Goal: Task Accomplishment & Management: Use online tool/utility

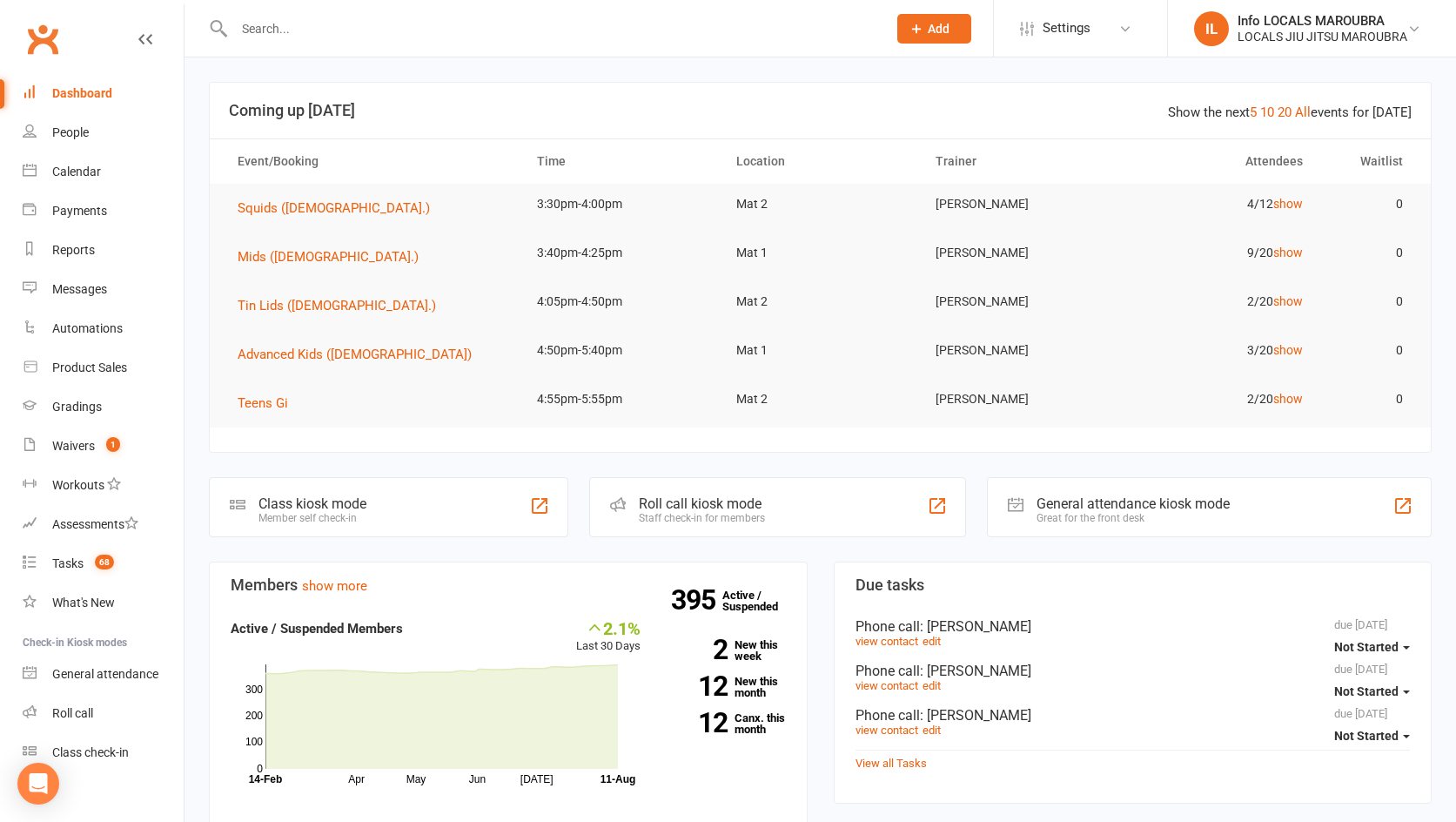
click at [297, 27] on input "text" at bounding box center [551, 29] width 646 height 25
click at [303, 29] on input "text" at bounding box center [551, 29] width 646 height 25
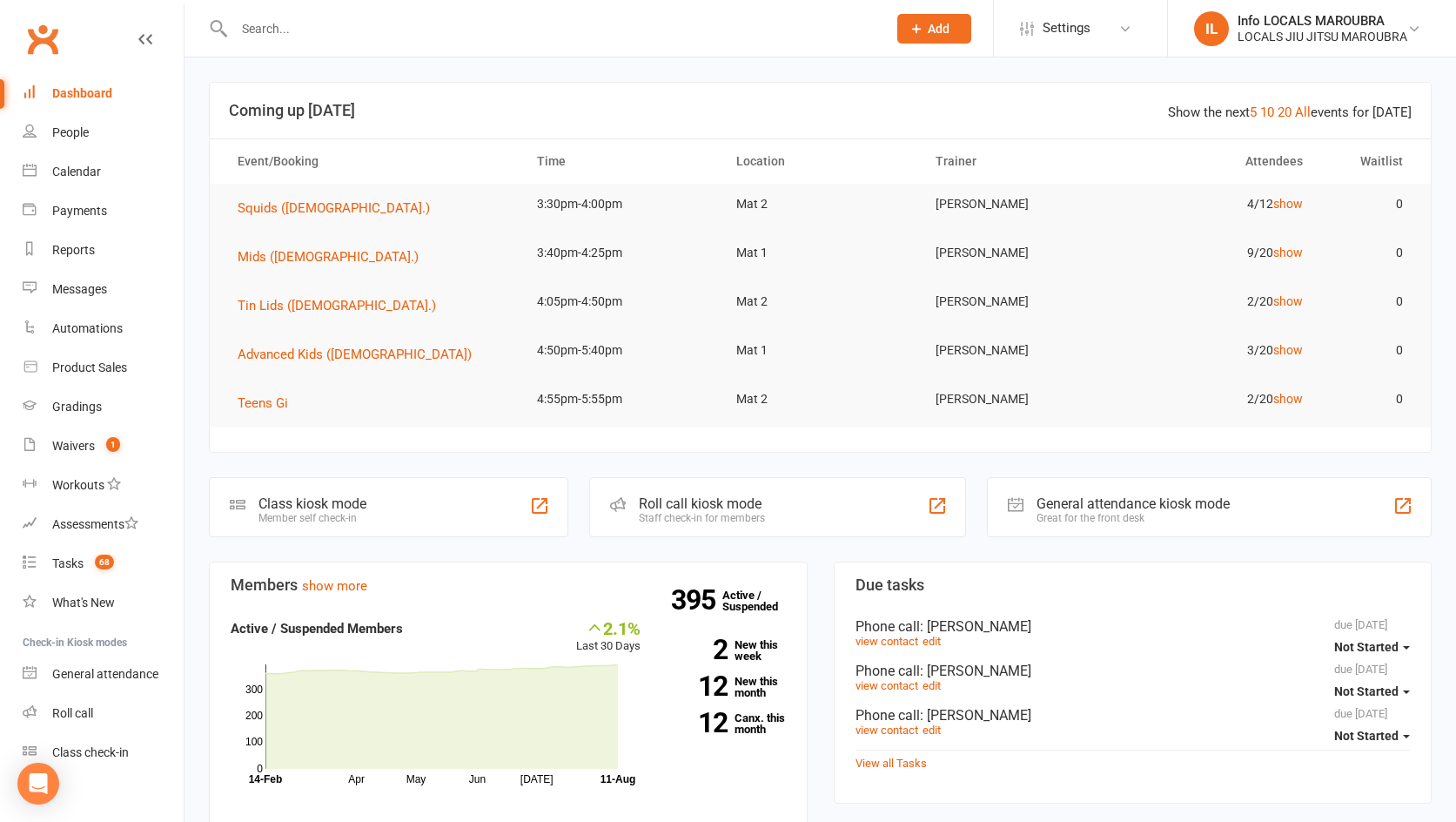
click at [302, 29] on input "text" at bounding box center [551, 29] width 646 height 25
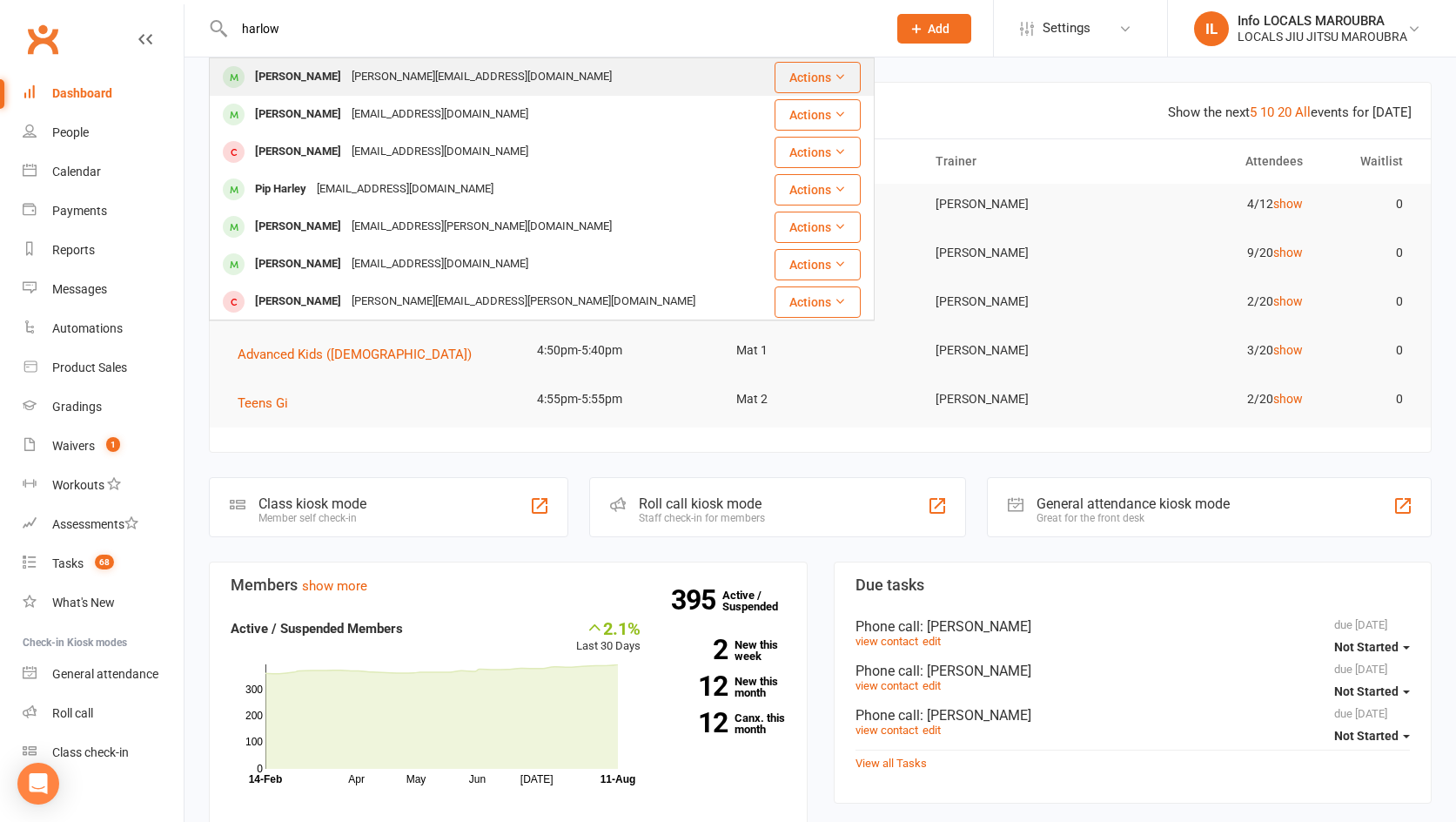
type input "harlow"
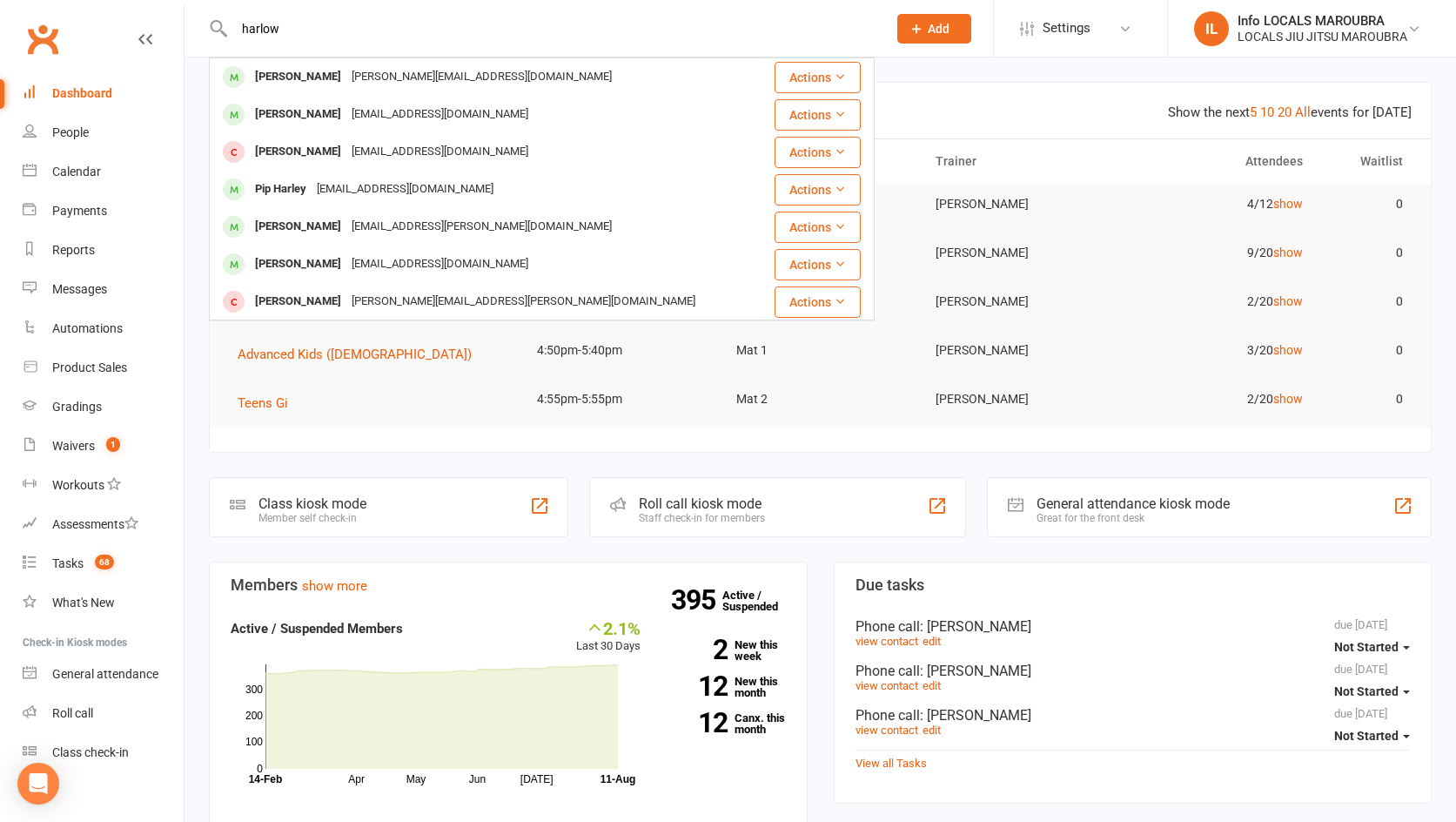
click at [321, 78] on div "Harlow Felice" at bounding box center [298, 77] width 96 height 26
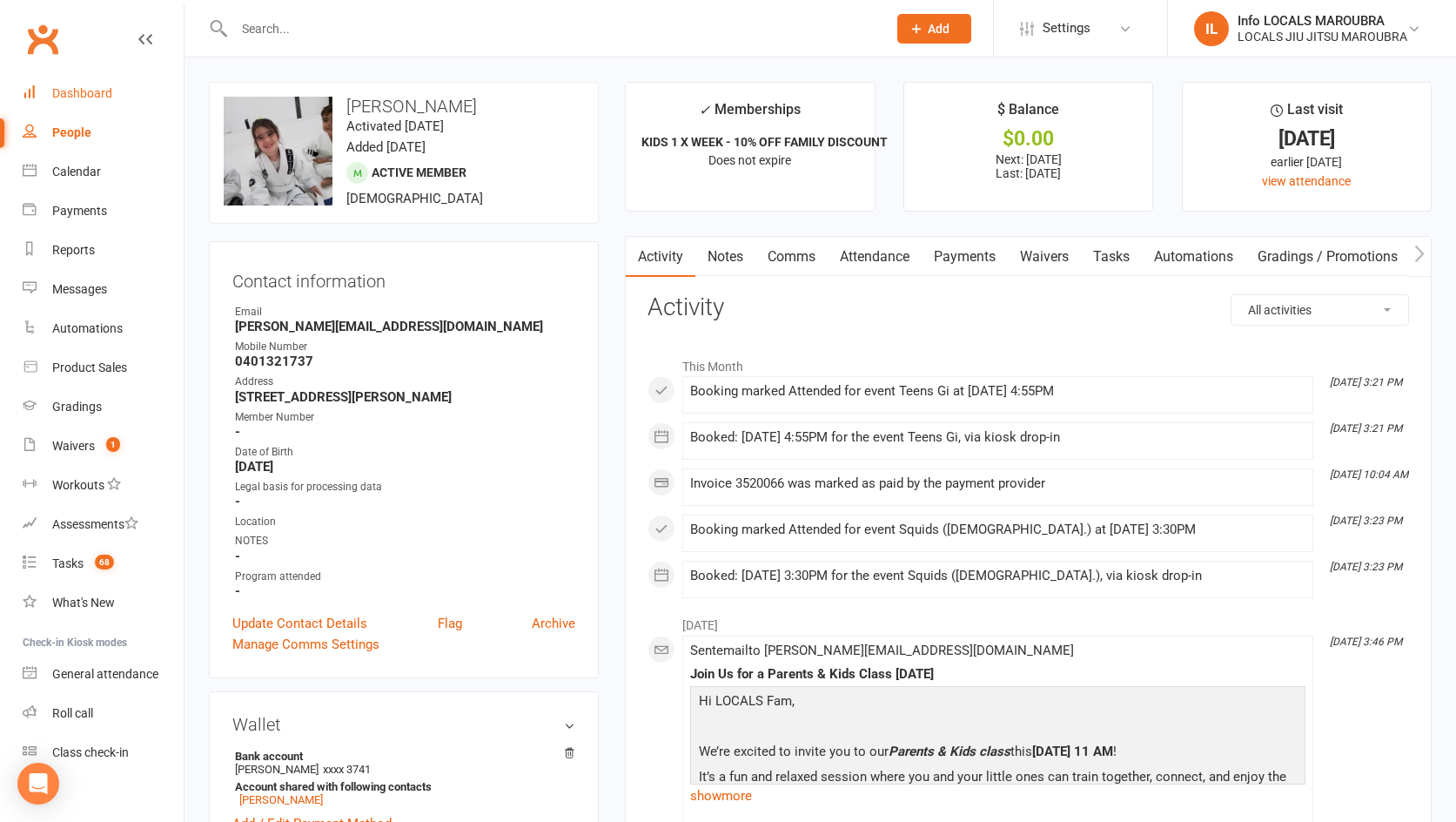
click at [72, 100] on link "Dashboard" at bounding box center [103, 94] width 161 height 39
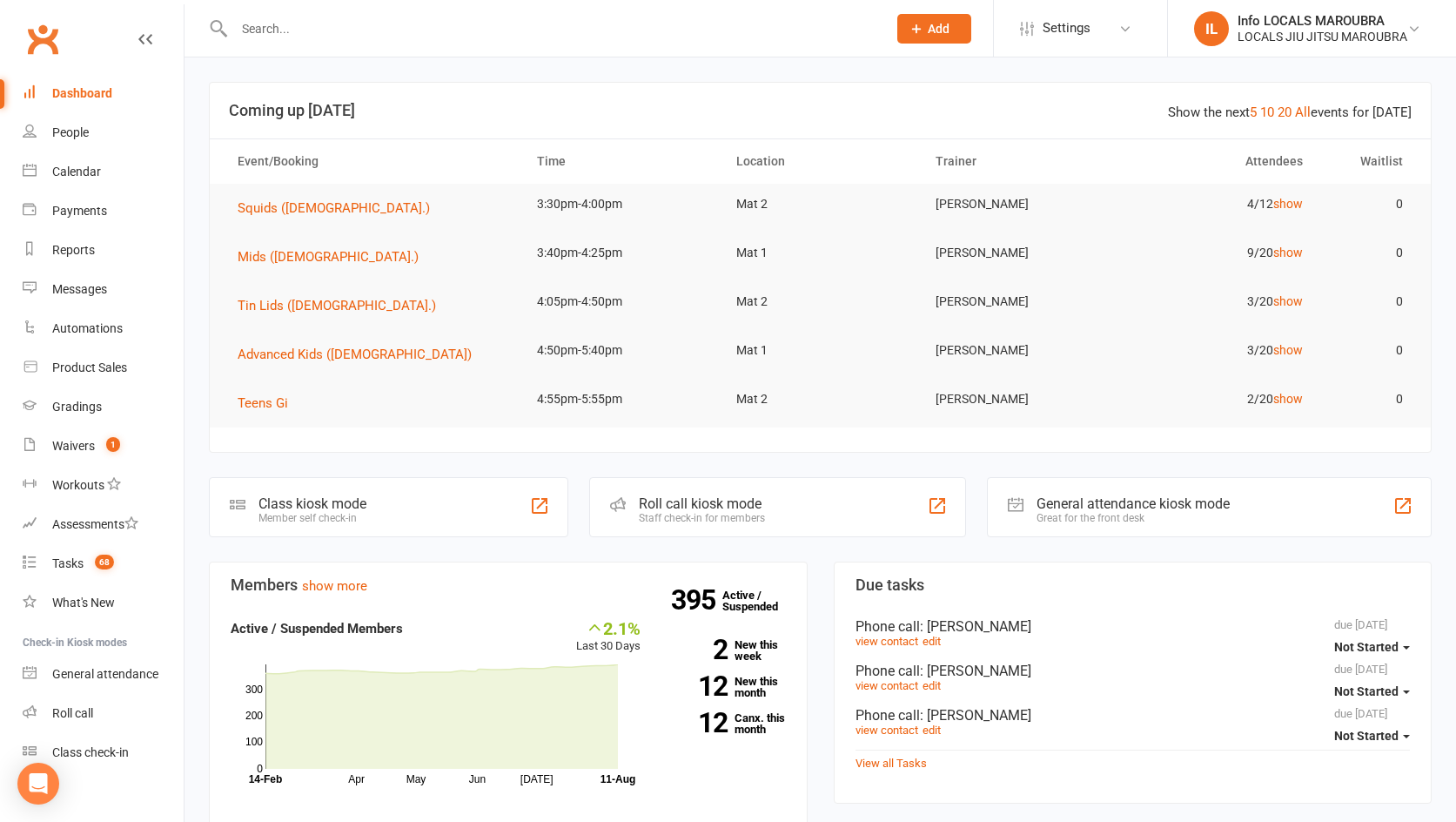
click at [293, 31] on input "text" at bounding box center [551, 29] width 646 height 25
click at [65, 133] on div "People" at bounding box center [70, 133] width 36 height 14
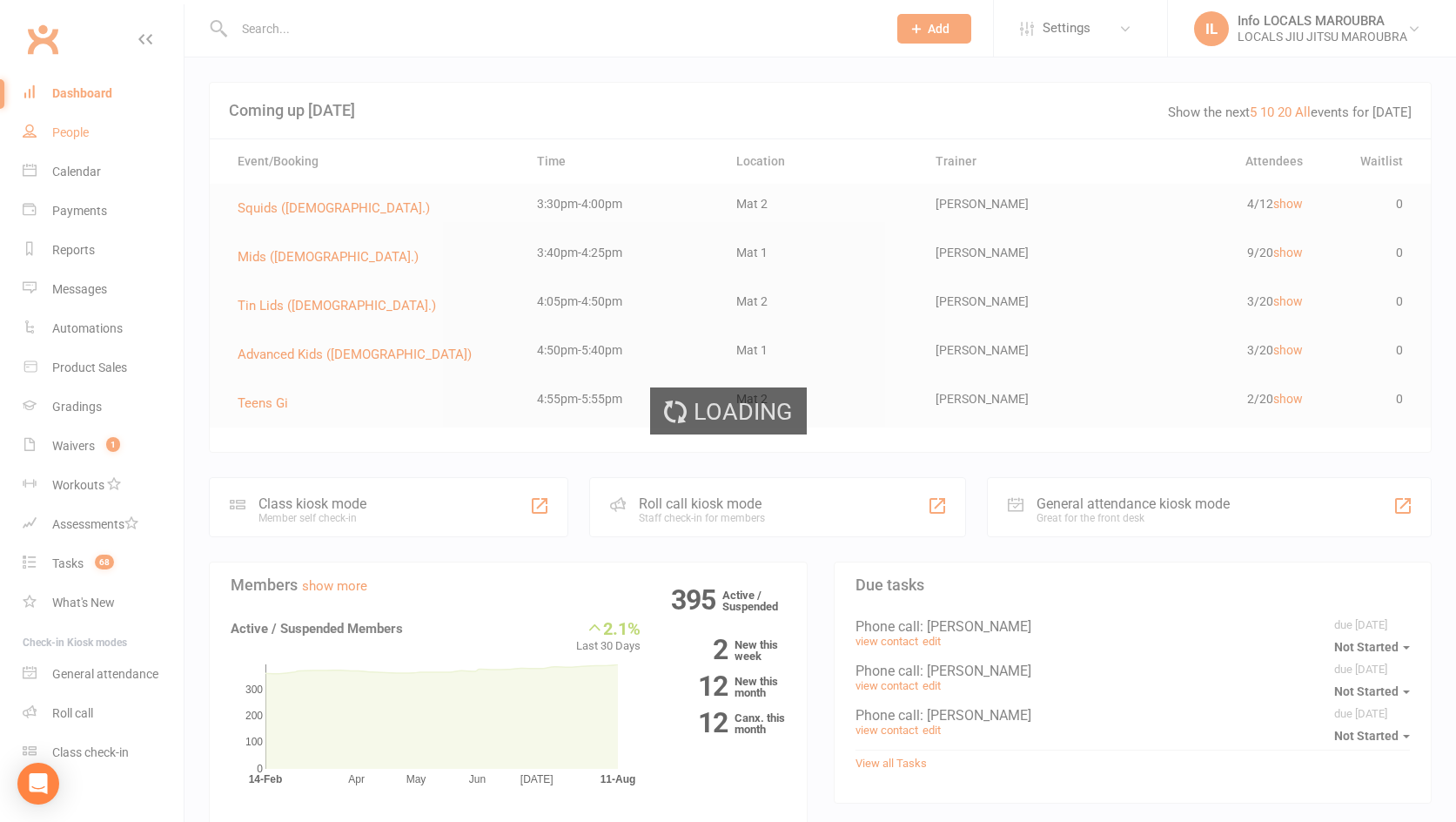
select select "100"
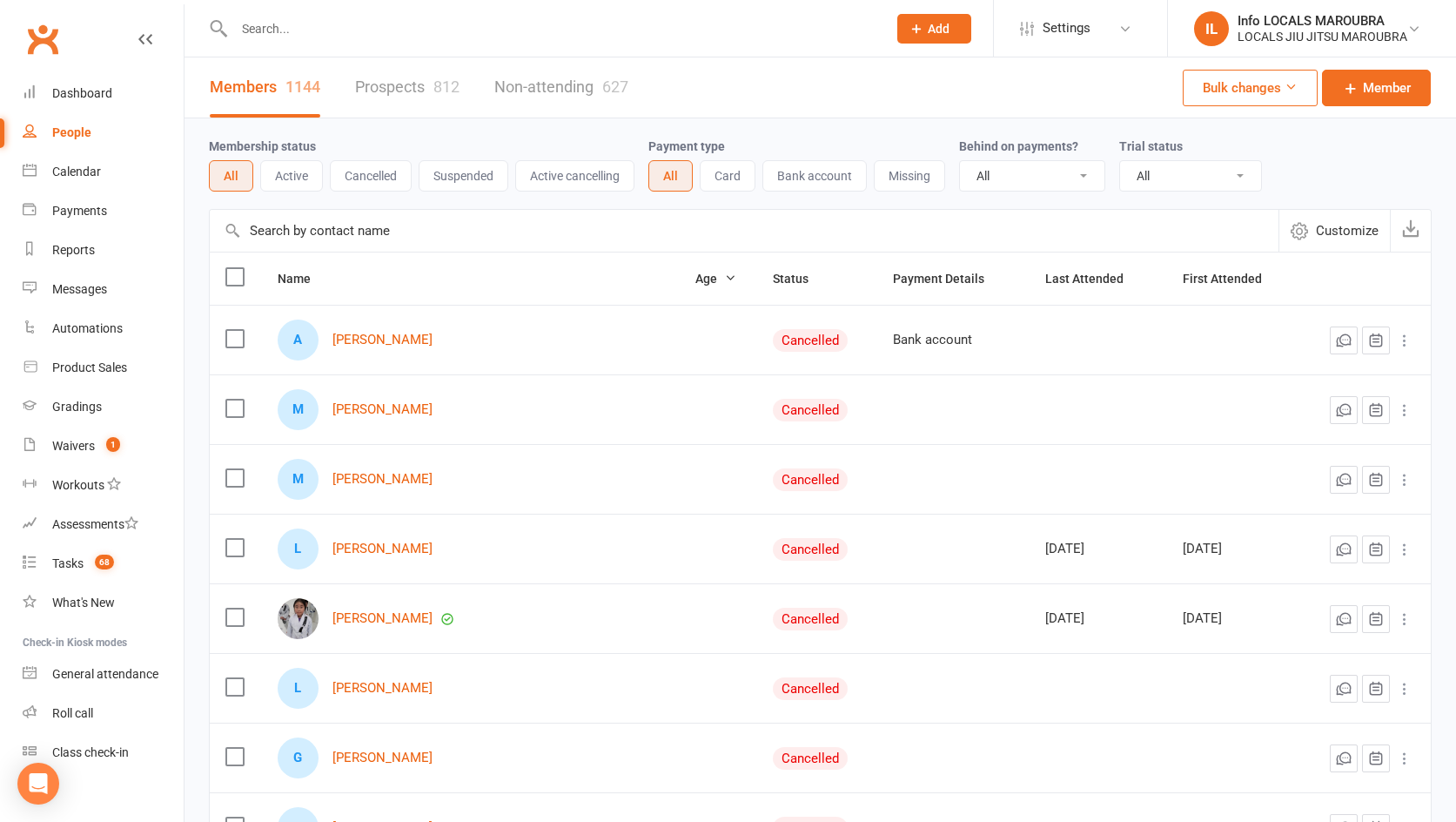
click at [292, 28] on input "text" at bounding box center [551, 29] width 646 height 25
click at [291, 31] on input "text" at bounding box center [551, 29] width 646 height 25
click at [115, 105] on link "Dashboard" at bounding box center [103, 94] width 161 height 39
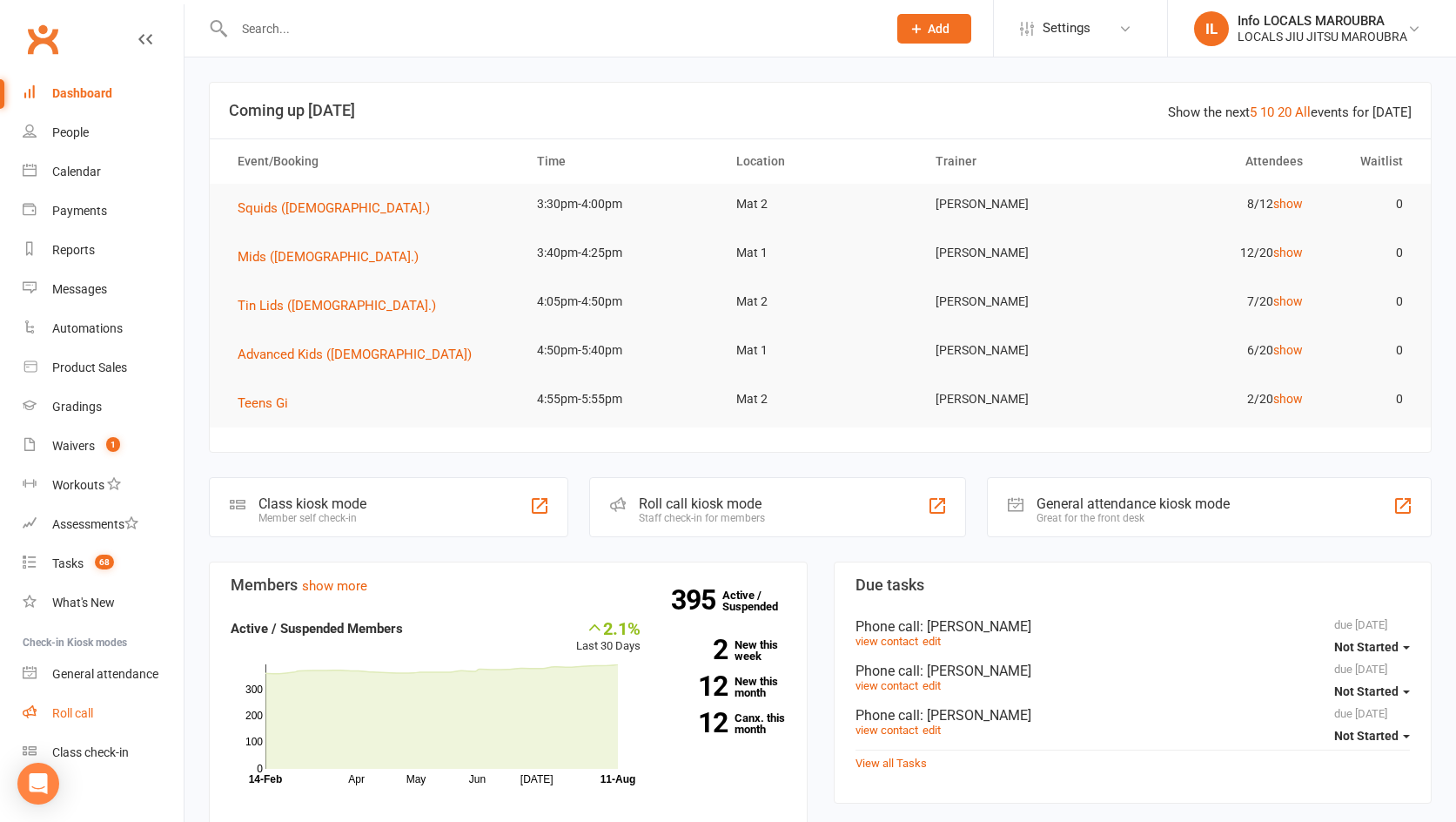
scroll to position [7, 0]
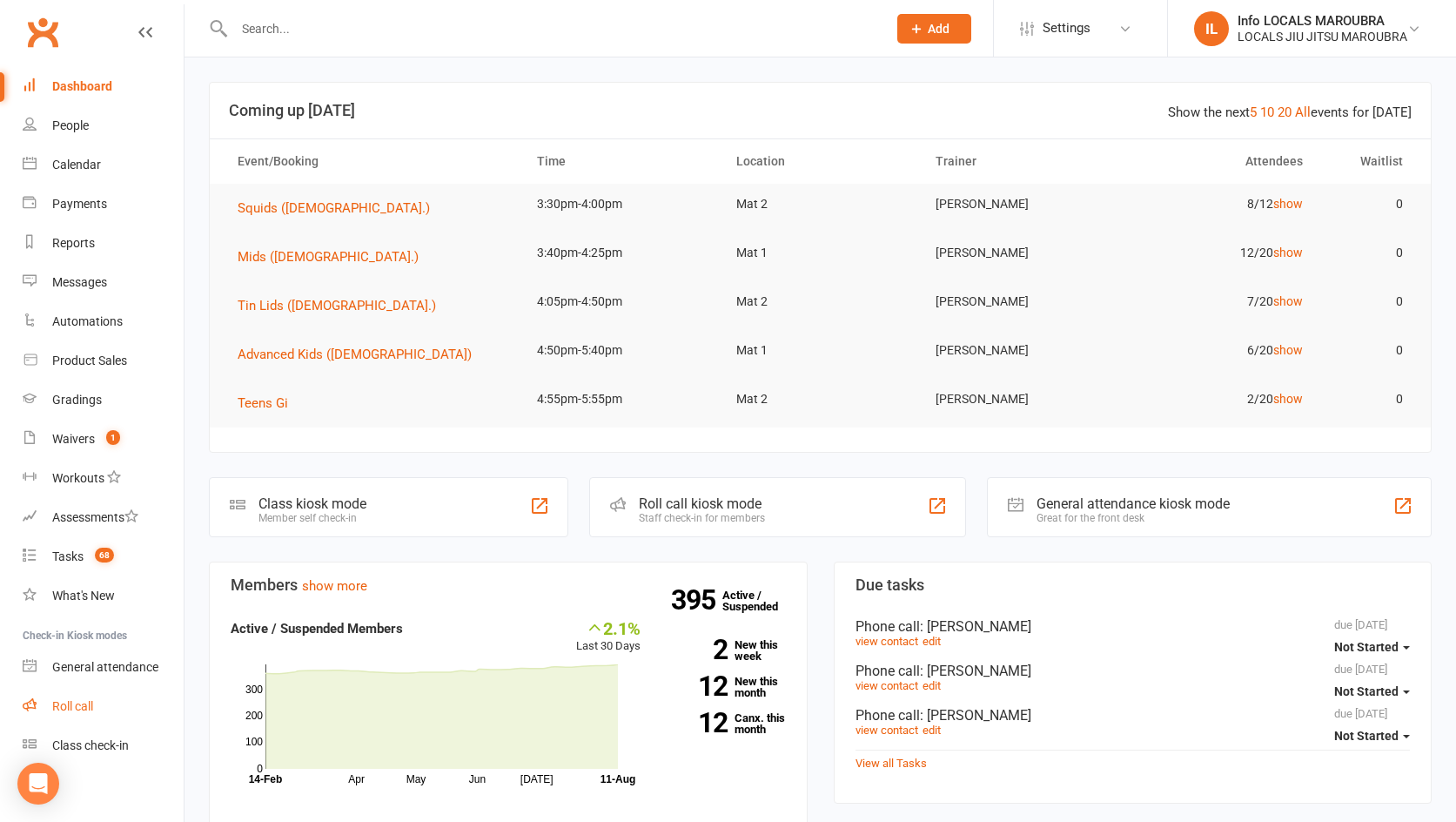
click at [77, 712] on div "Roll call" at bounding box center [72, 706] width 41 height 14
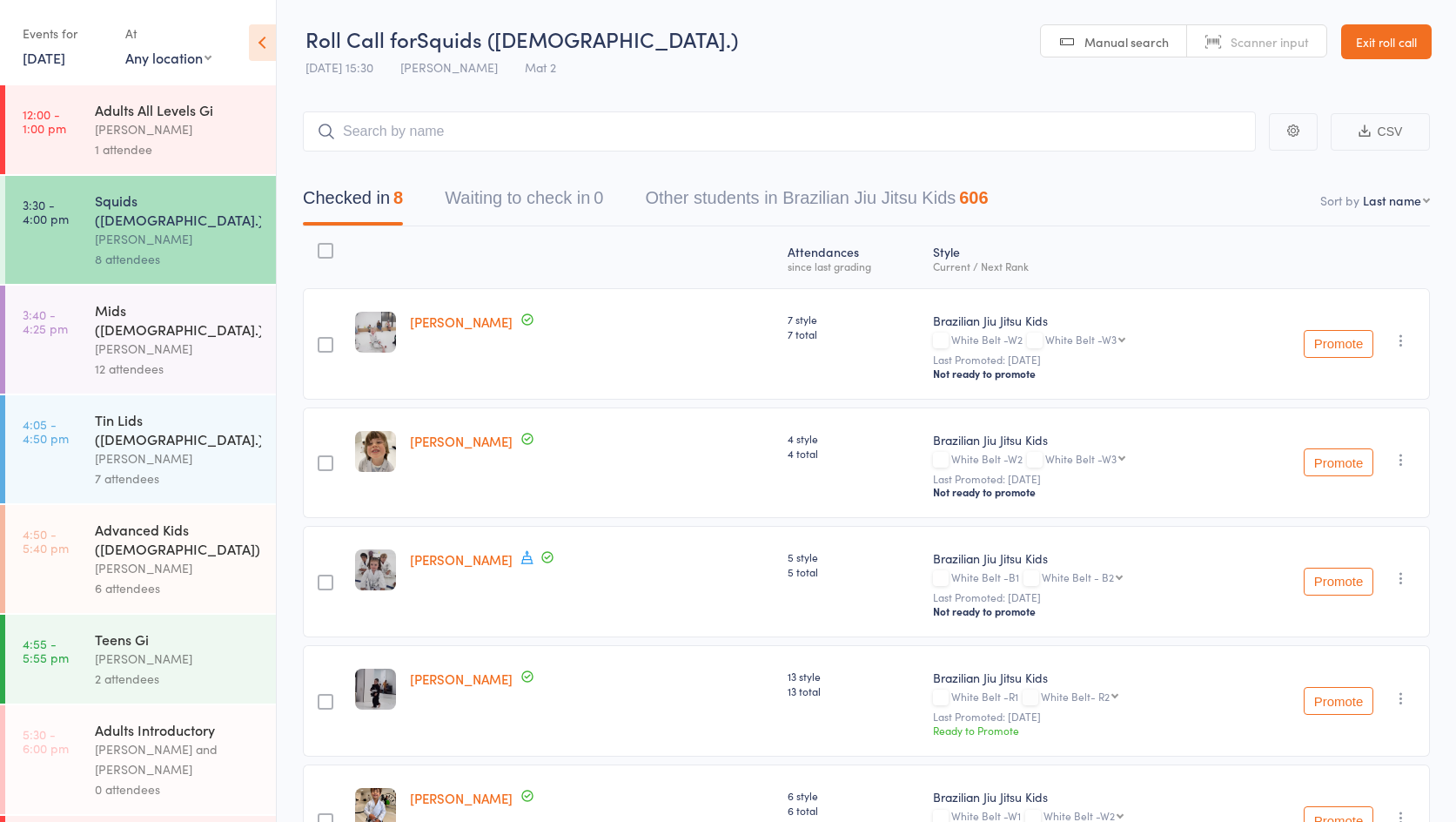
click at [157, 359] on div "12 attendees" at bounding box center [178, 369] width 166 height 20
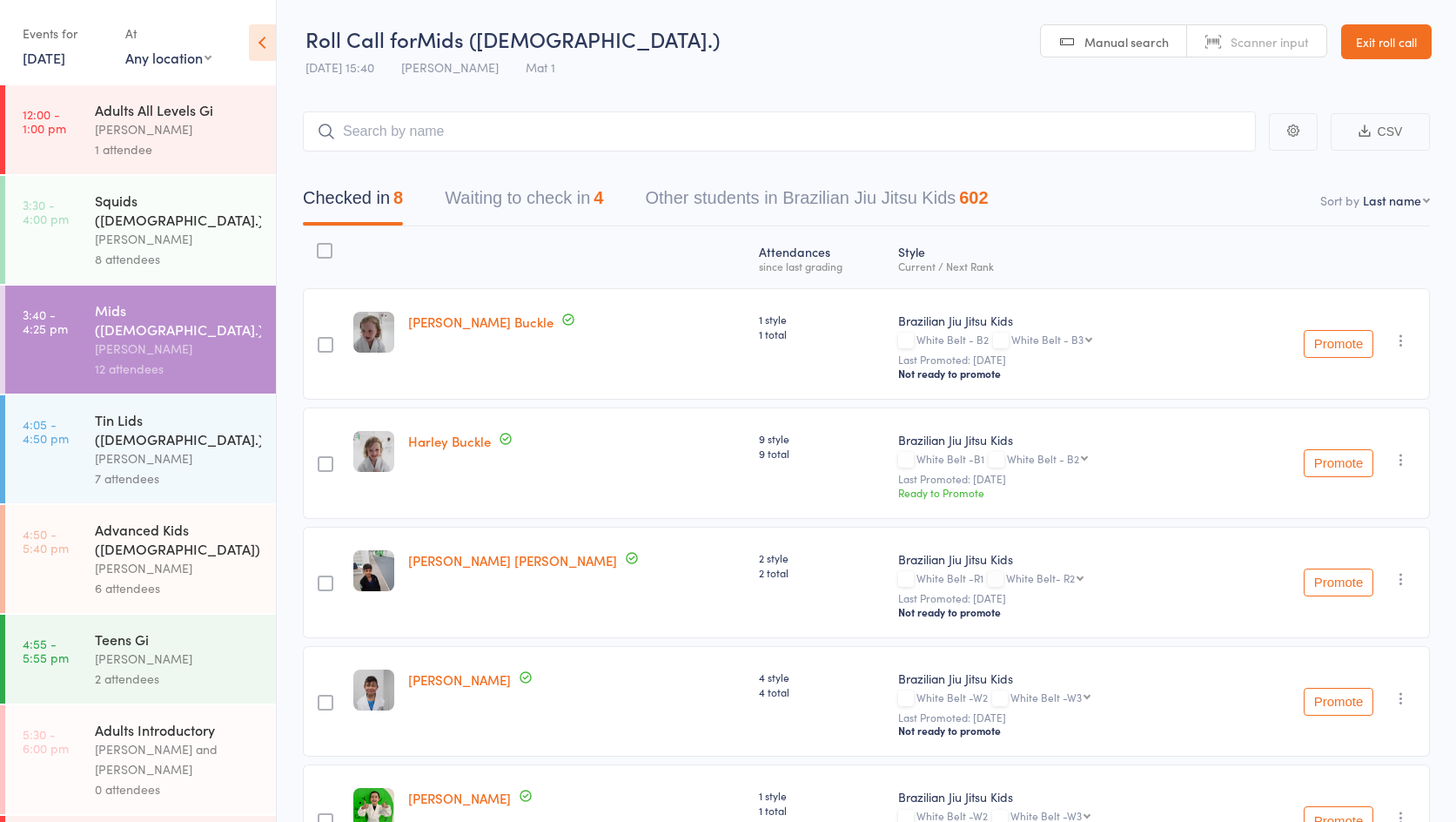
click at [578, 197] on button "Waiting to check in 4" at bounding box center [523, 202] width 158 height 46
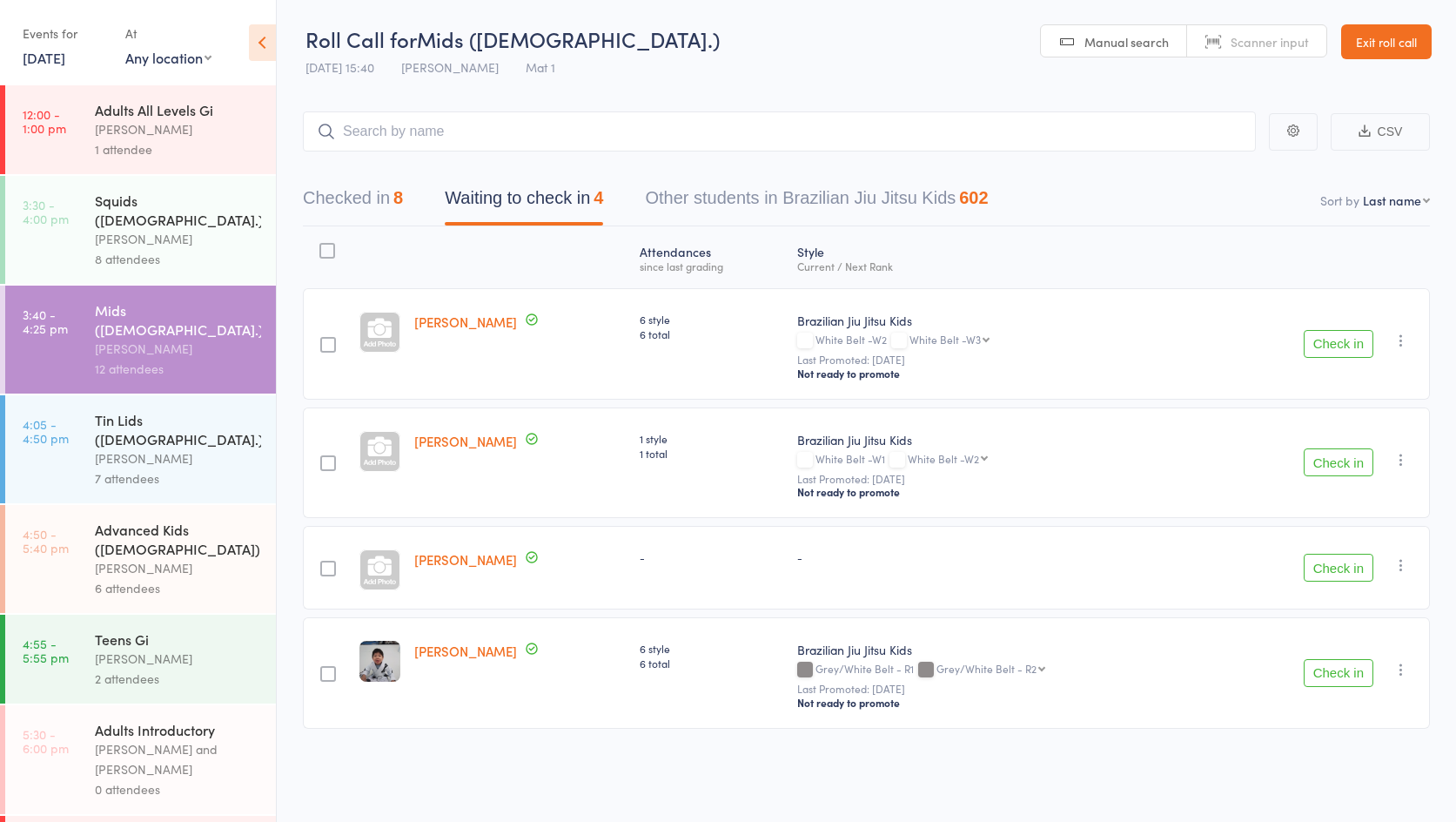
click at [356, 209] on button "Checked in 8" at bounding box center [353, 202] width 100 height 46
